Goal: Information Seeking & Learning: Learn about a topic

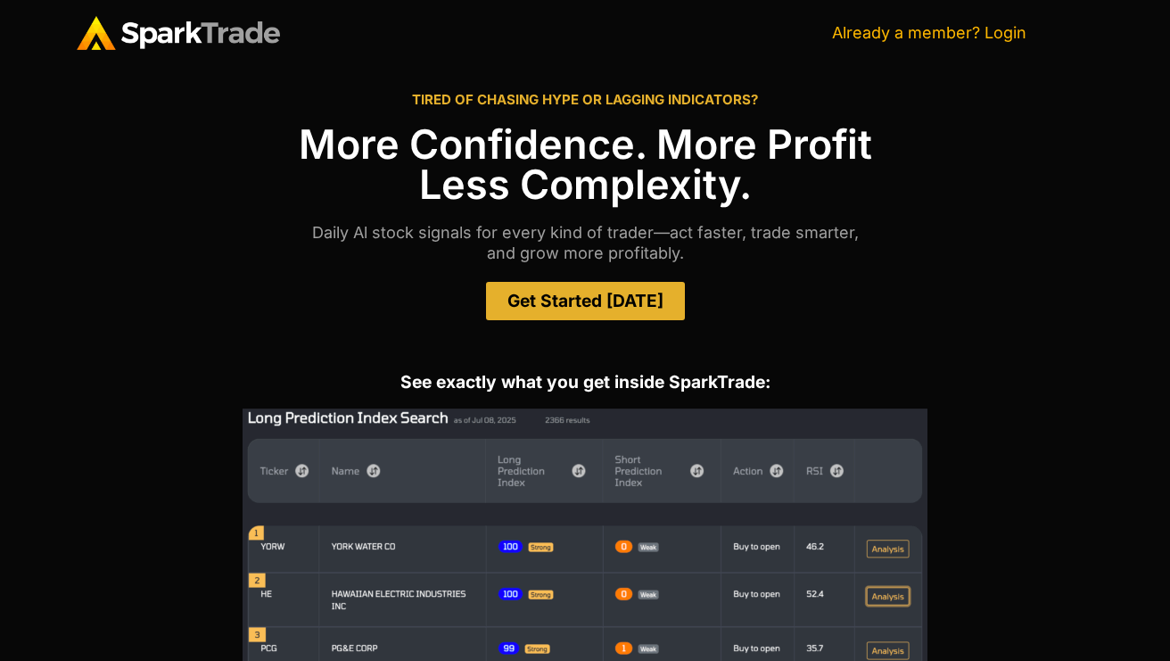
click at [988, 29] on link "Already a member? Login" at bounding box center [929, 32] width 194 height 19
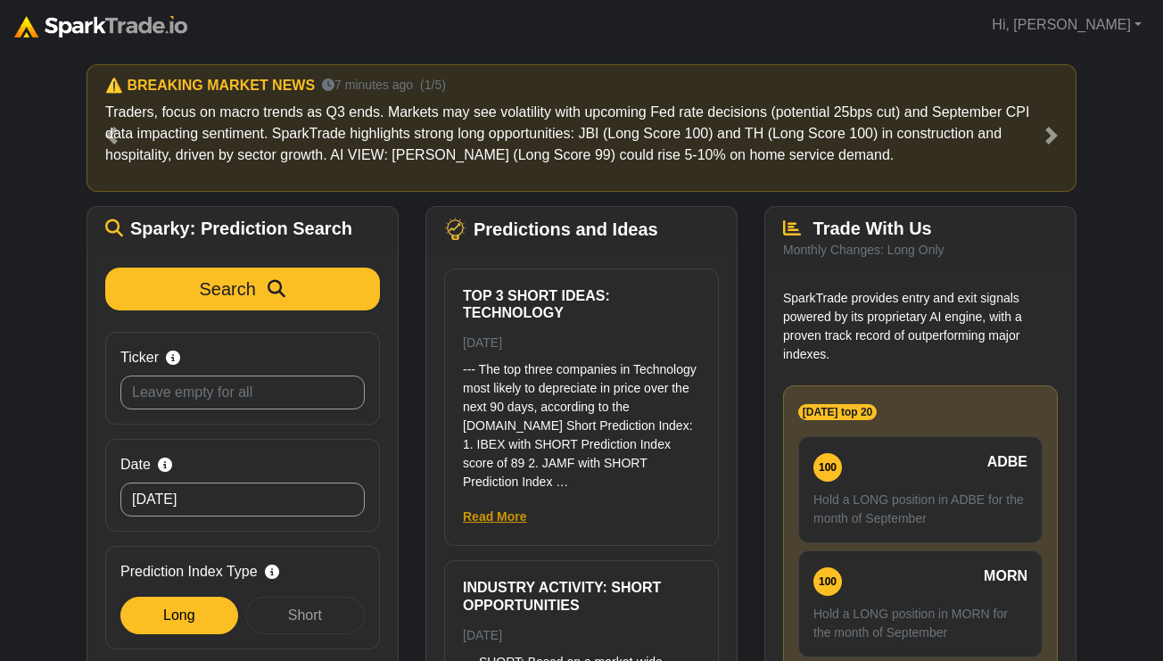
click at [521, 518] on link "Read More" at bounding box center [495, 516] width 64 height 14
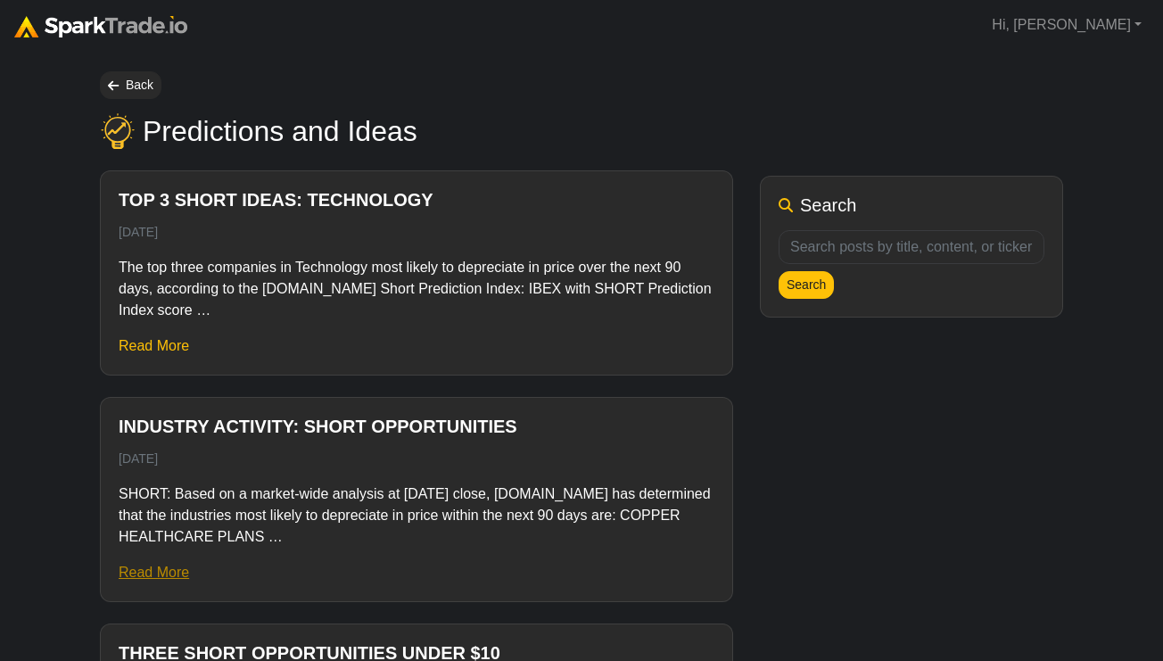
click at [152, 571] on link "Read More" at bounding box center [154, 572] width 70 height 15
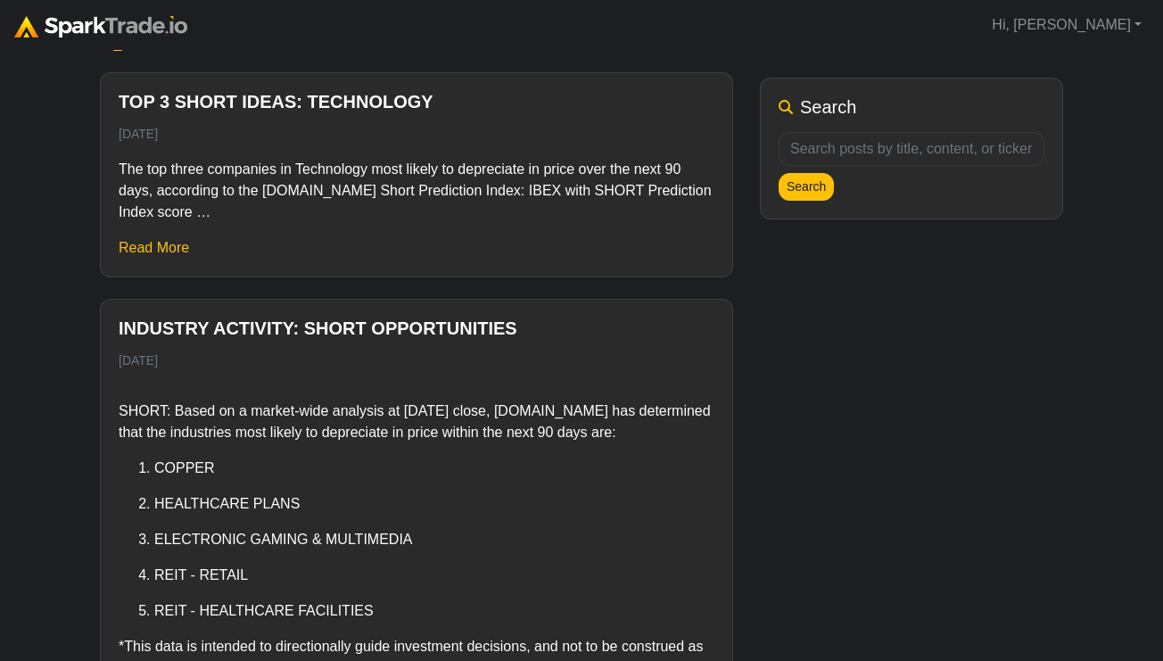
scroll to position [259, 0]
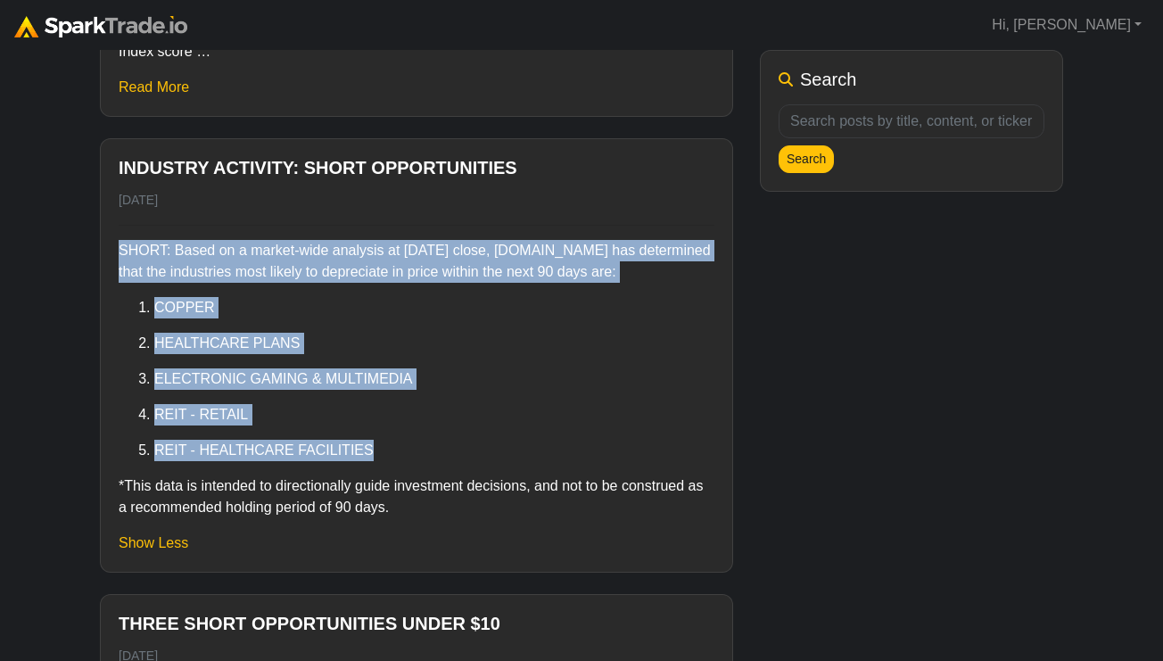
drag, startPoint x: 406, startPoint y: 456, endPoint x: 96, endPoint y: 260, distance: 366.0
copy div "SHORT: Based on a market-wide analysis at yesterday’s close, SparkTrade.io has …"
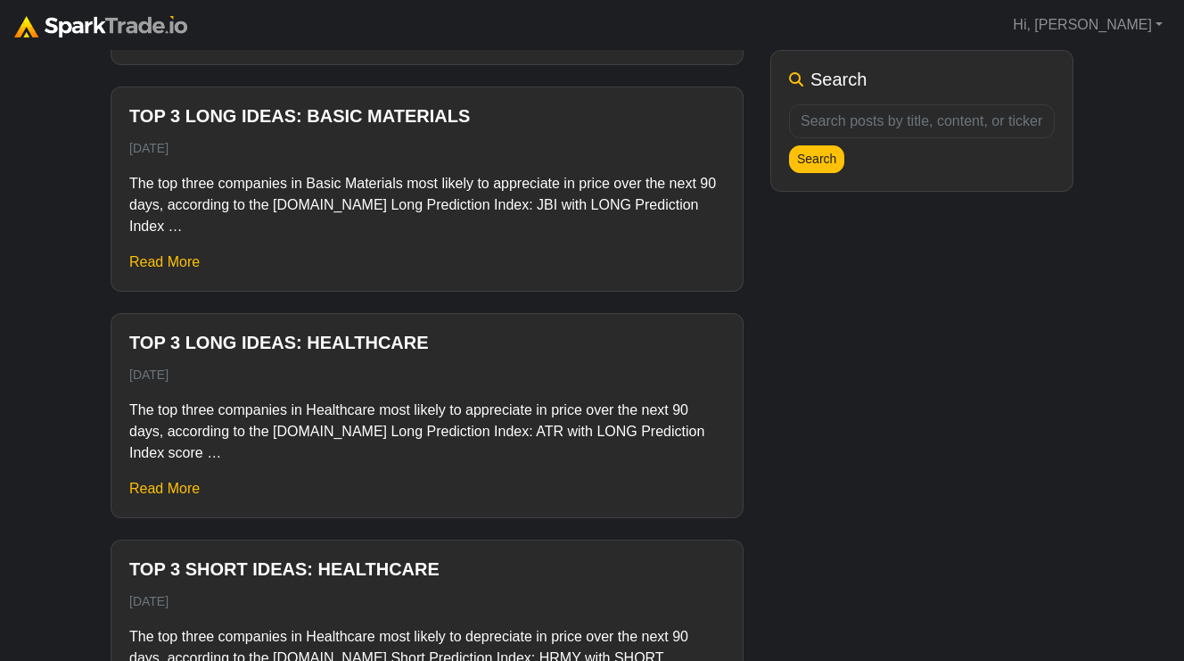
scroll to position [1235, 0]
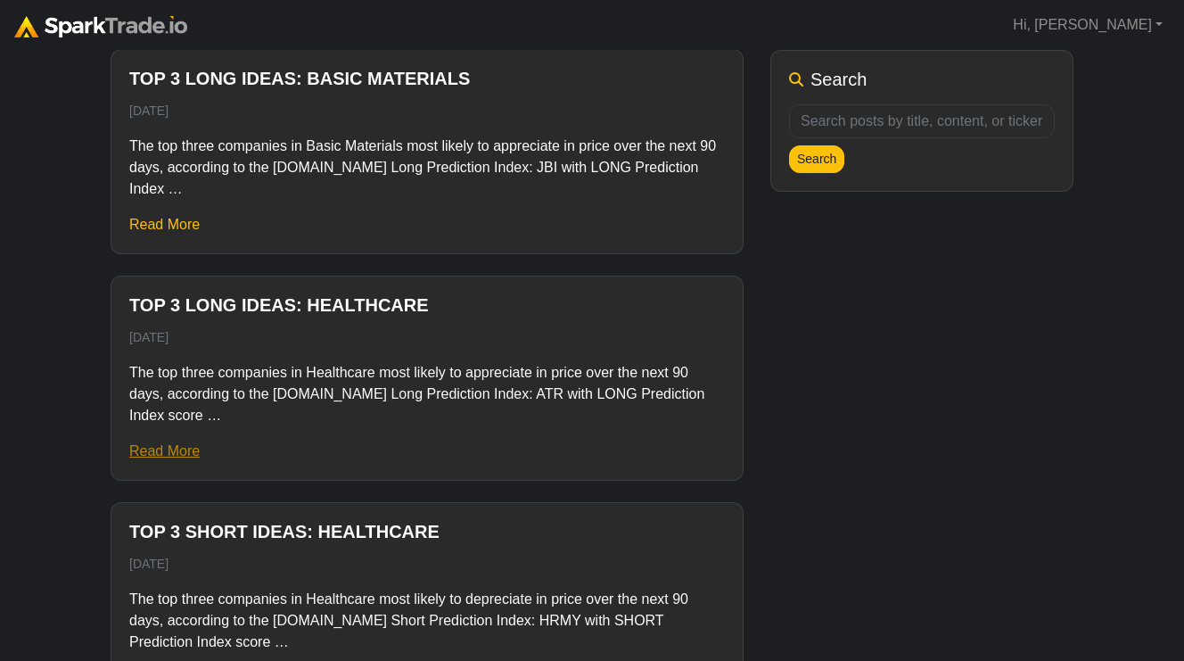
click at [164, 455] on link "Read More" at bounding box center [164, 450] width 70 height 15
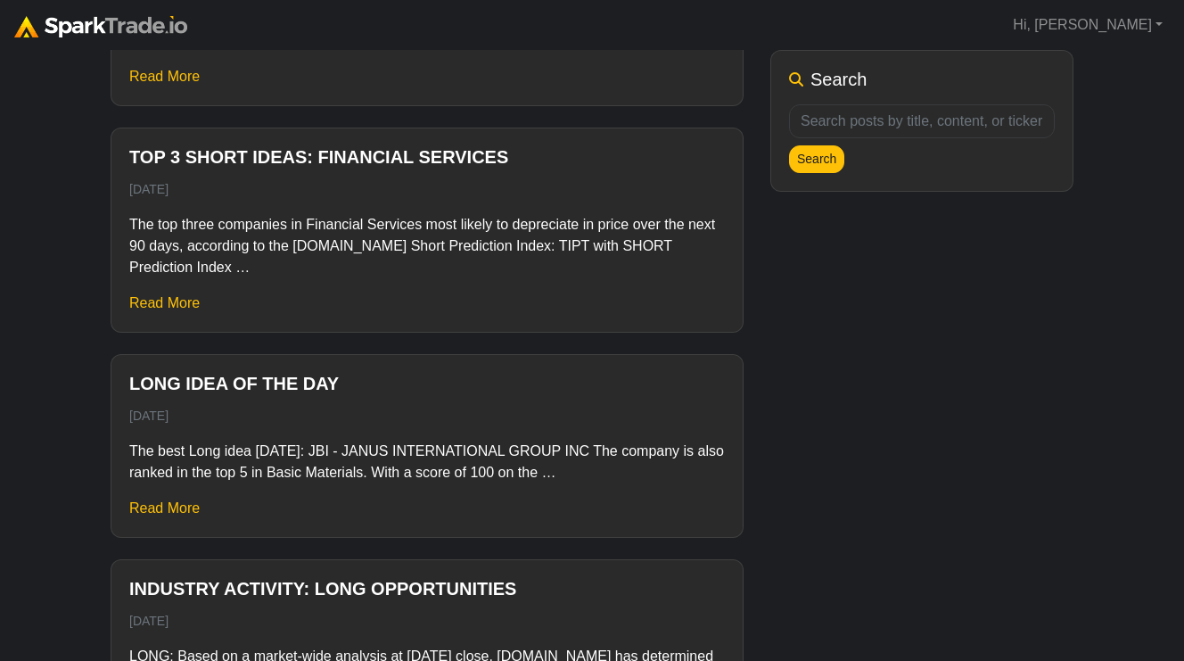
scroll to position [2227, 0]
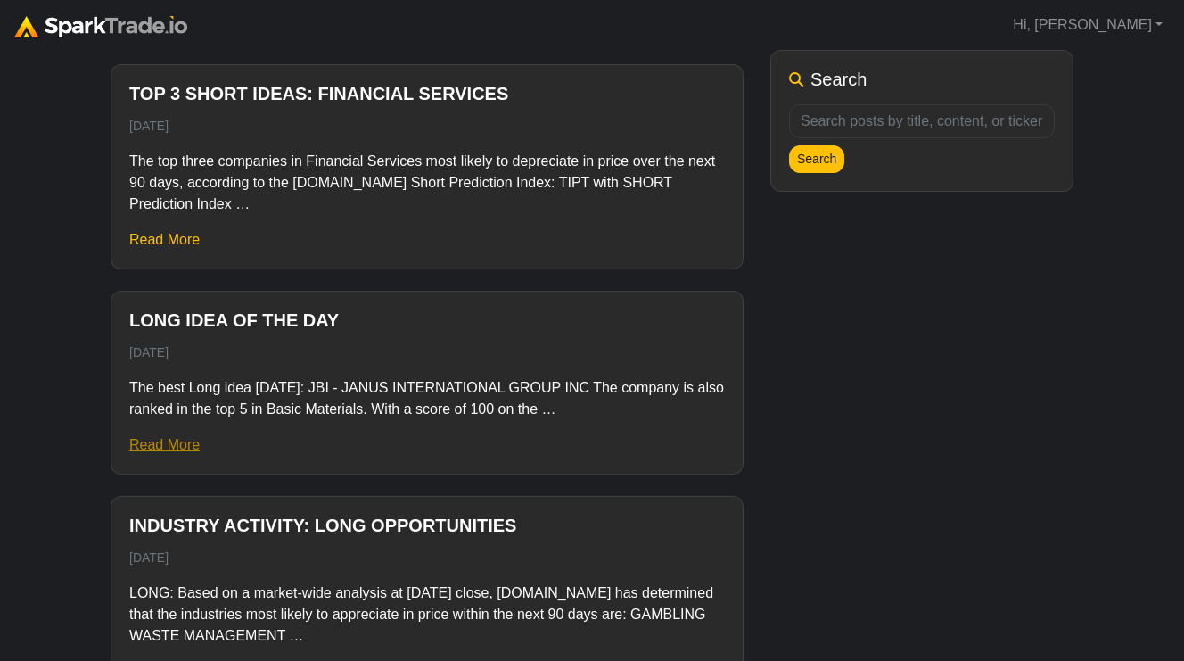
click at [167, 444] on link "Read More" at bounding box center [164, 444] width 70 height 15
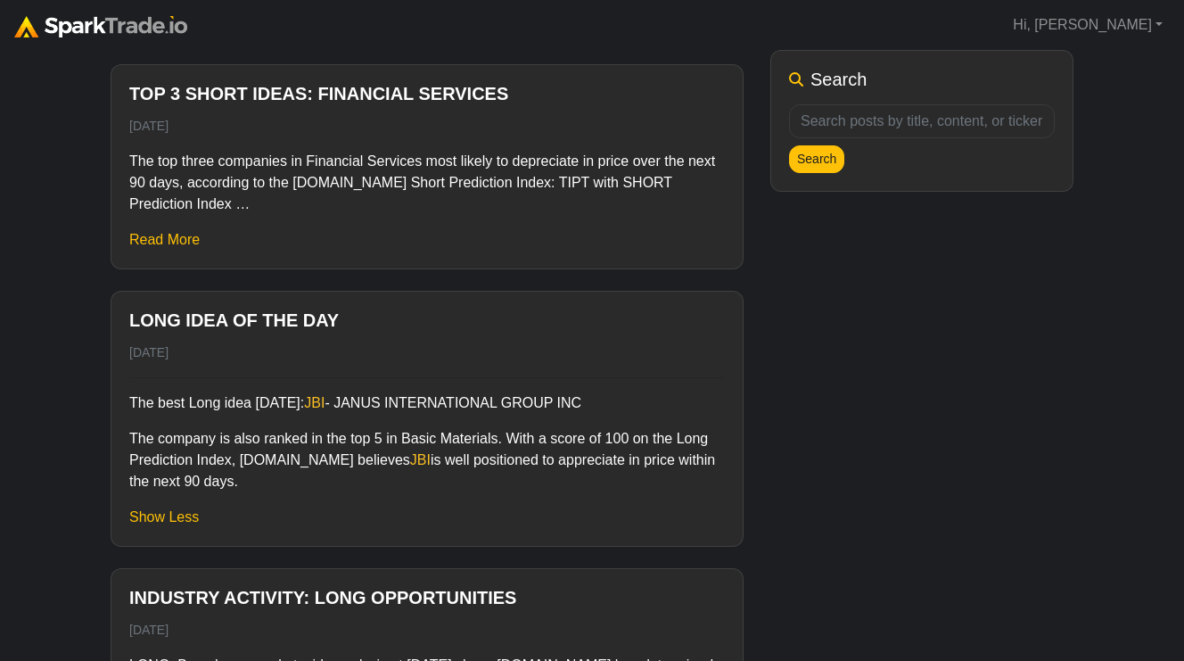
drag, startPoint x: 276, startPoint y: 485, endPoint x: 132, endPoint y: 402, distance: 165.8
click at [132, 401] on div "The best Long idea today: JBI - JANUS INTERNATIONAL GROUP INC The company is al…" at bounding box center [427, 434] width 596 height 115
copy div "The best Long idea today: JBI - JANUS INTERNATIONAL GROUP INC The company is al…"
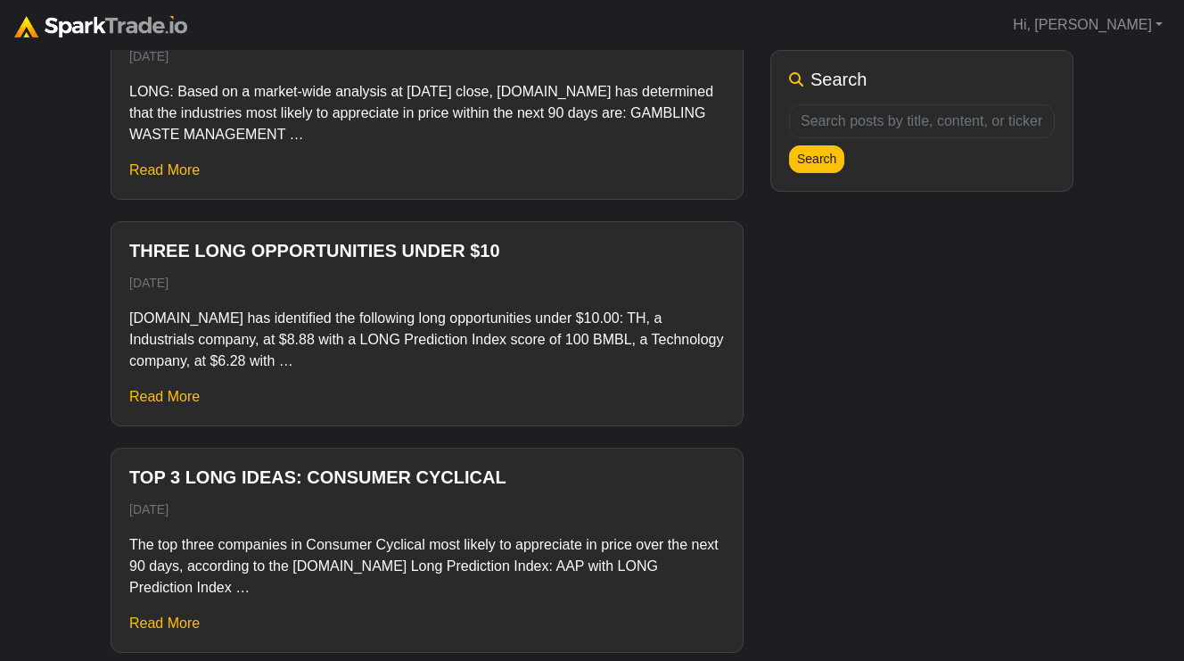
scroll to position [2866, 0]
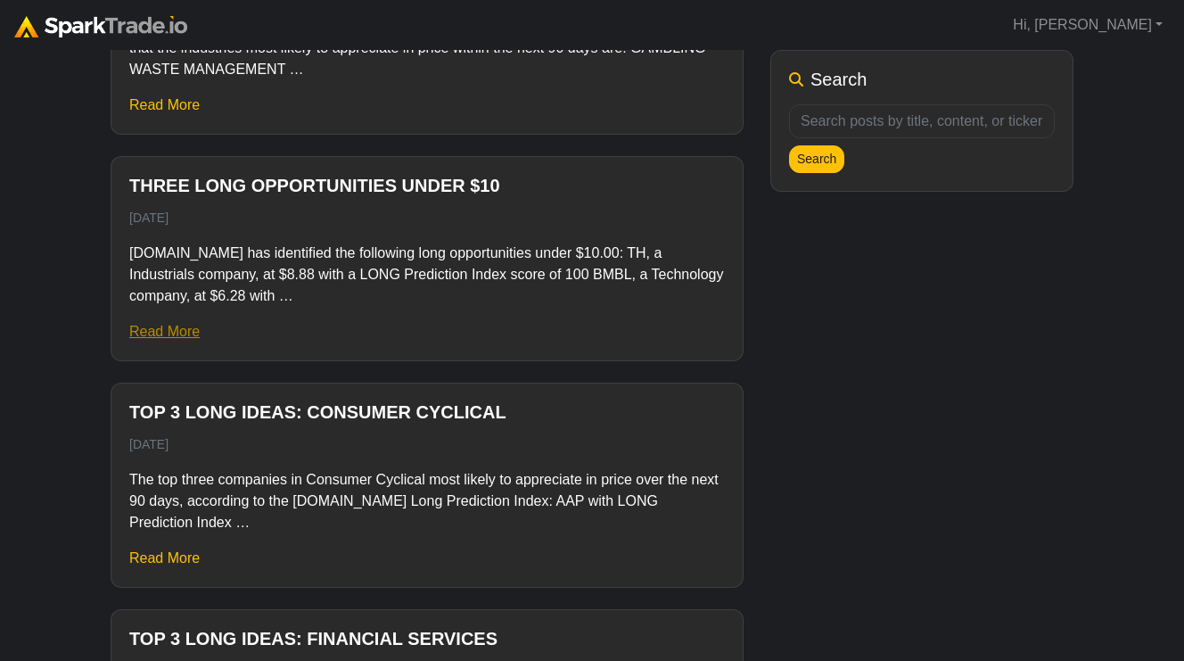
click at [185, 330] on link "Read More" at bounding box center [164, 331] width 70 height 15
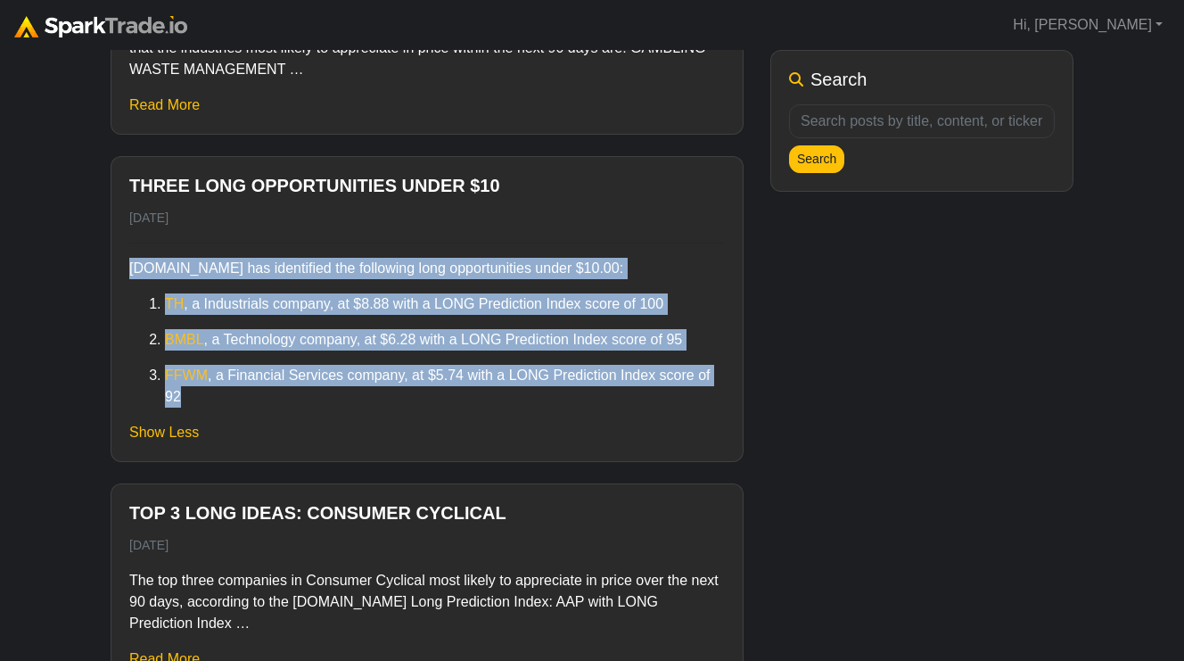
drag, startPoint x: 249, startPoint y: 400, endPoint x: 87, endPoint y: 265, distance: 210.9
copy div "SparkTrade.io has identified the following long opportunities under $10.00: TH …"
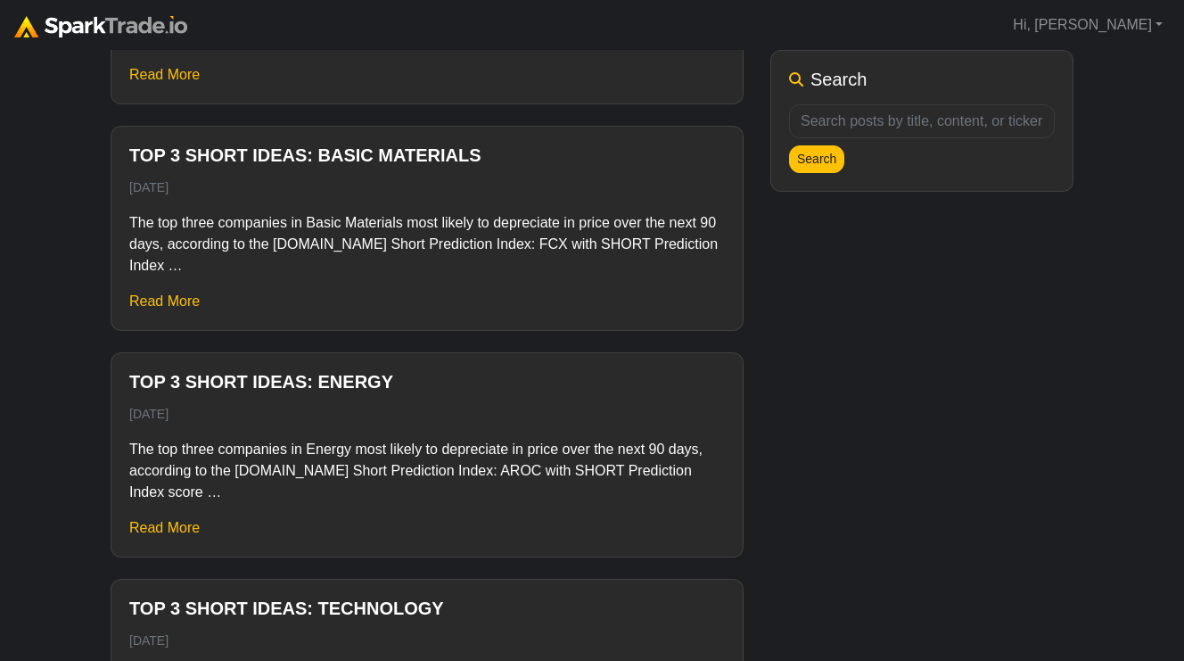
scroll to position [4343, 0]
